Goal: Information Seeking & Learning: Check status

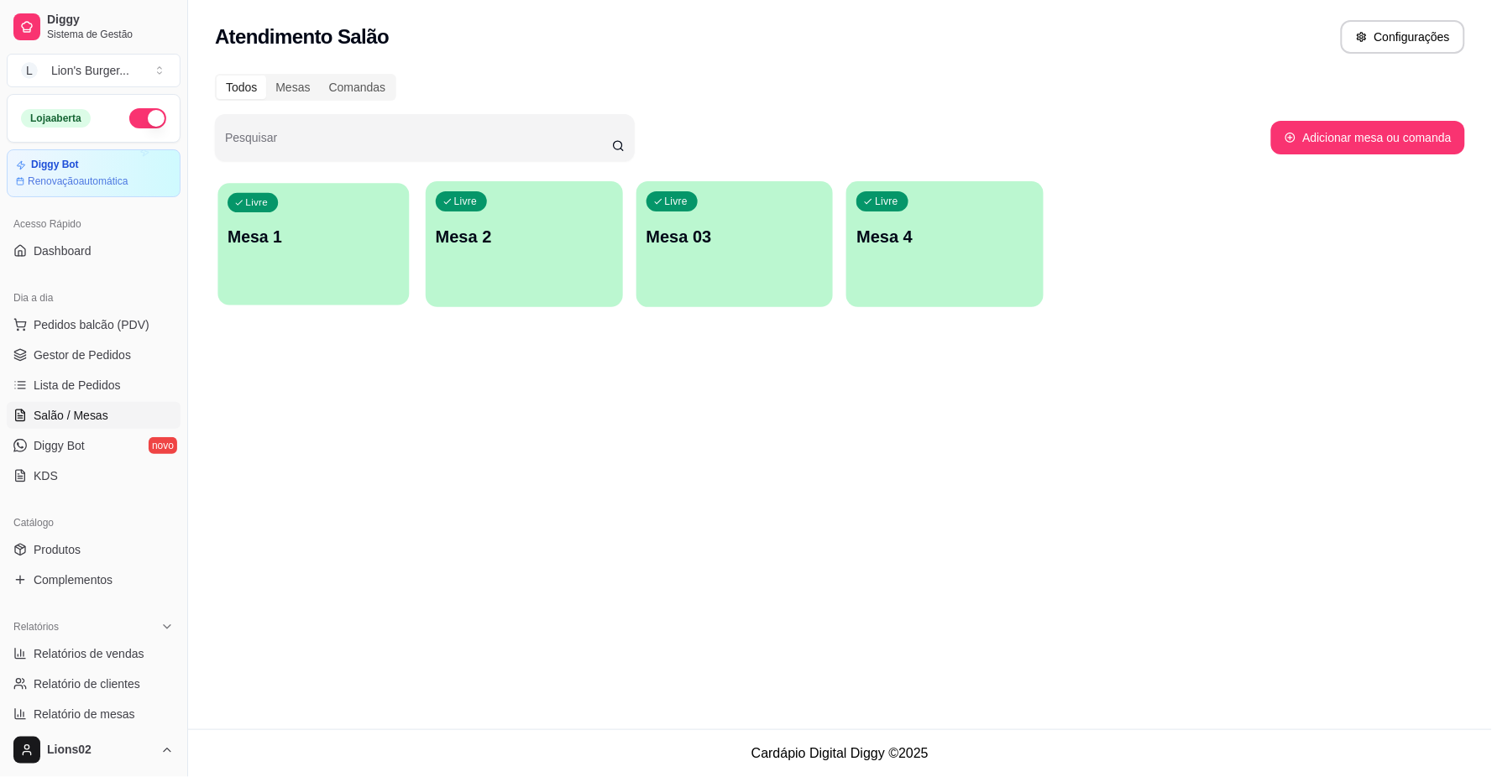
click at [353, 249] on div "Livre Mesa 1" at bounding box center [313, 234] width 191 height 102
click at [76, 653] on span "Relatórios de vendas" at bounding box center [89, 654] width 111 height 17
select select "ALL"
select select "0"
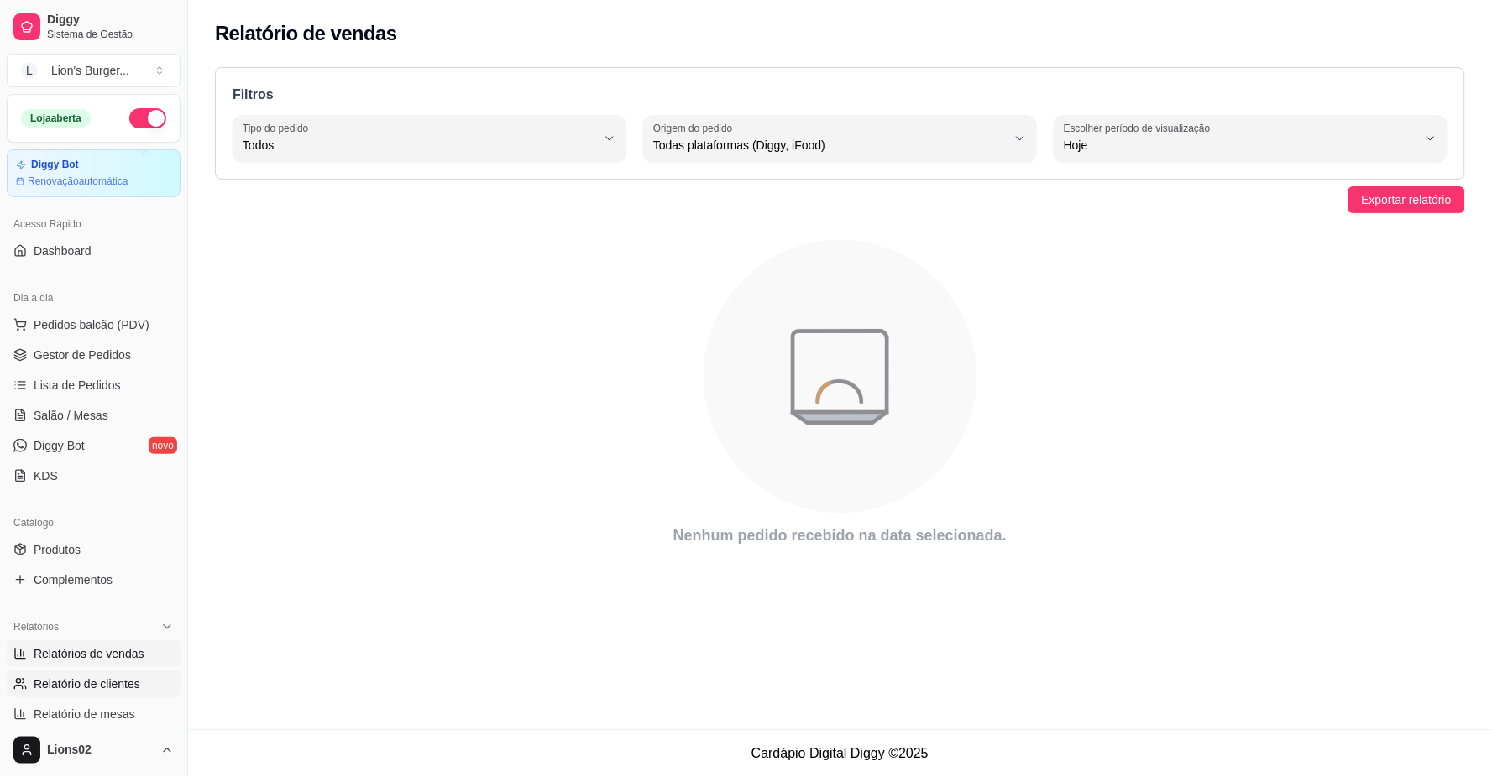
click at [129, 694] on link "Relatório de clientes" at bounding box center [94, 684] width 174 height 27
select select "30"
select select "HIGHEST_TOTAL_SPENT_WITH_ORDERS"
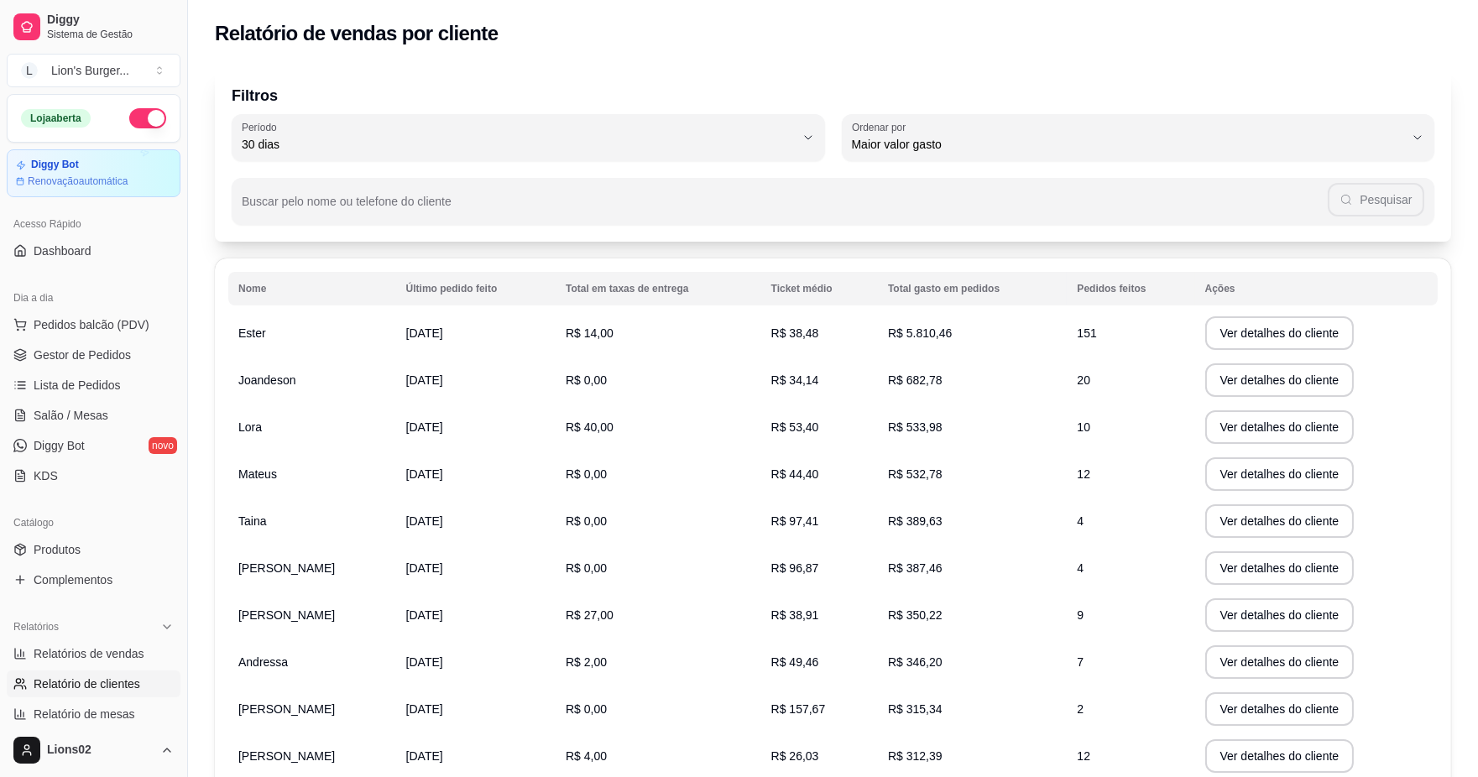
click at [951, 332] on span "R$ 5.810,46" at bounding box center [920, 333] width 64 height 13
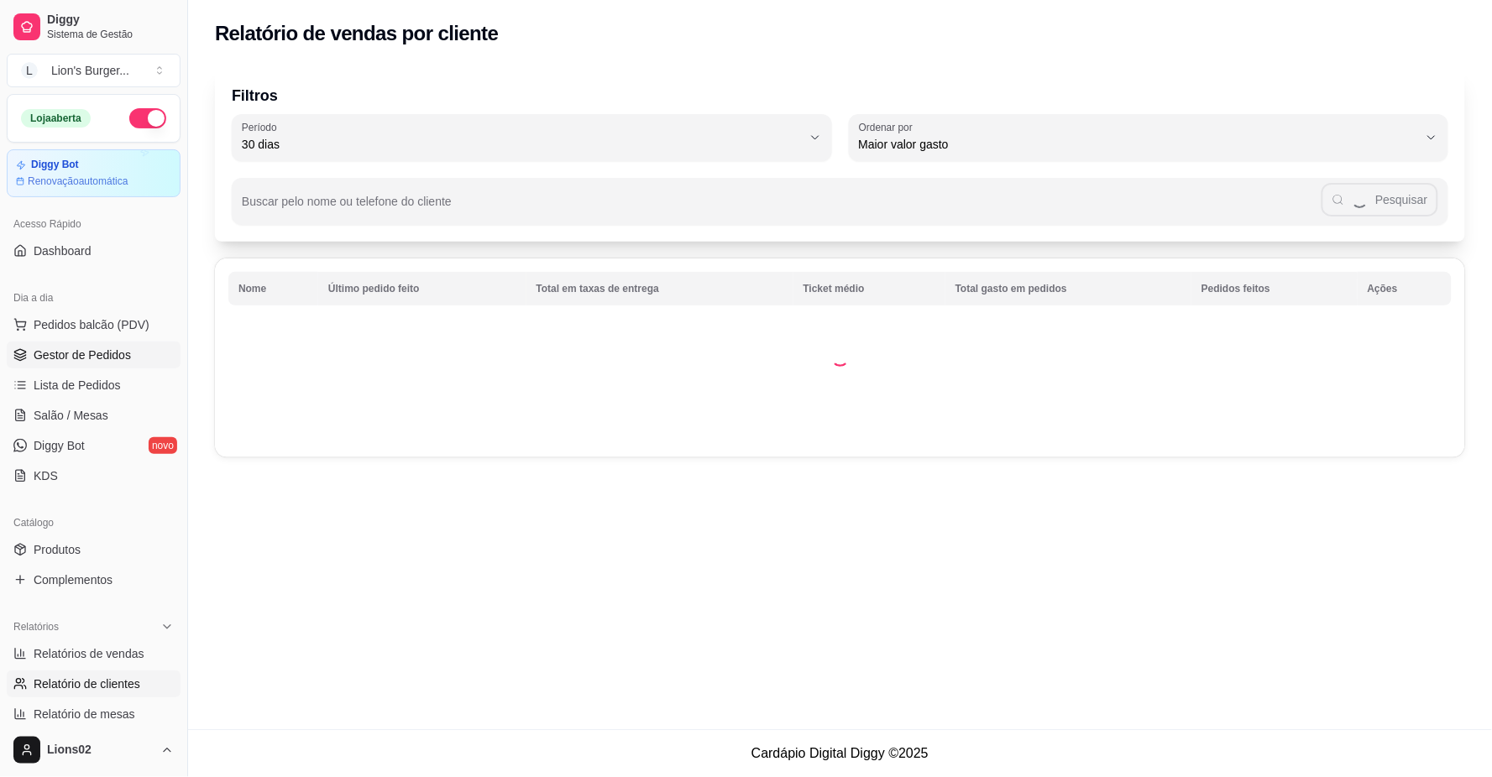
click at [73, 365] on link "Gestor de Pedidos" at bounding box center [94, 355] width 174 height 27
